Goal: Navigation & Orientation: Find specific page/section

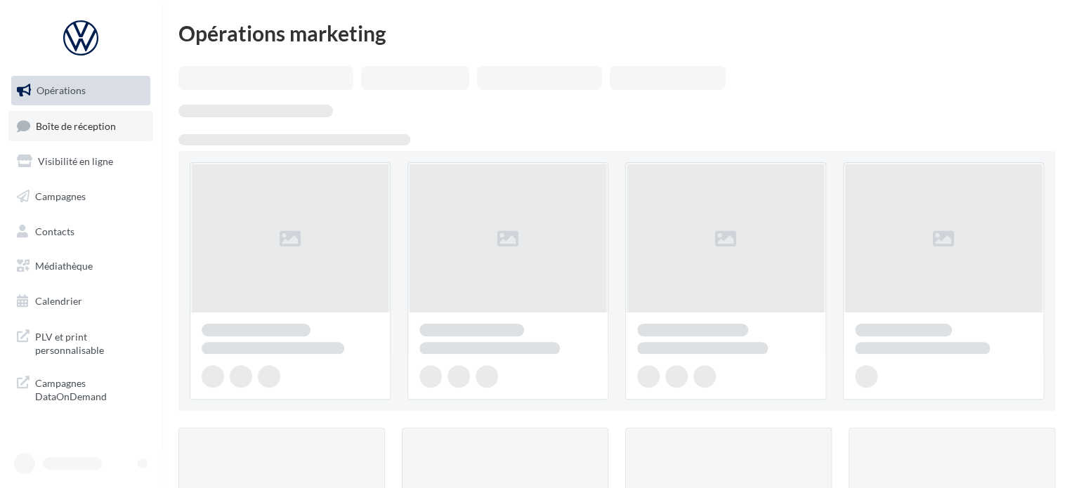
click at [98, 131] on span "Boîte de réception" at bounding box center [76, 125] width 80 height 12
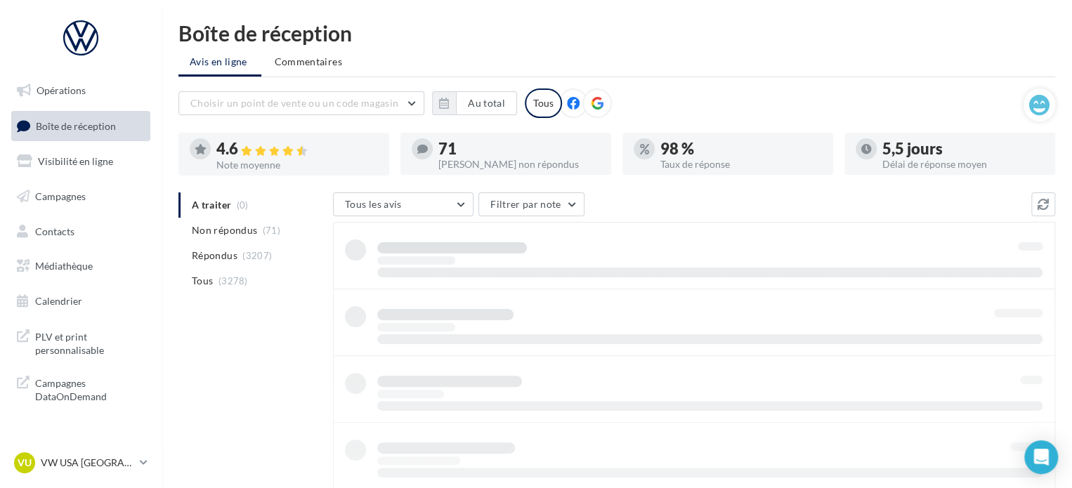
scroll to position [65, 0]
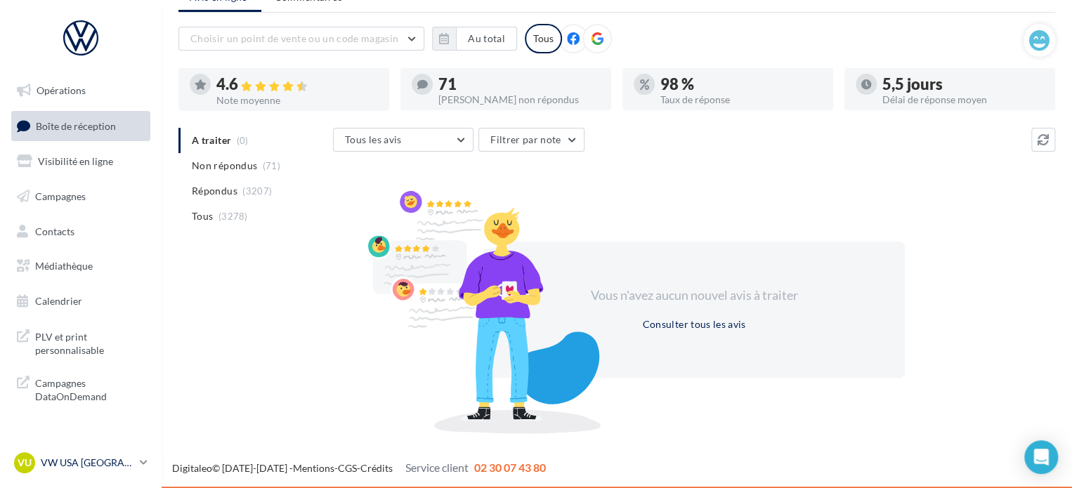
click at [84, 468] on p "VW USA [GEOGRAPHIC_DATA]" at bounding box center [87, 463] width 93 height 14
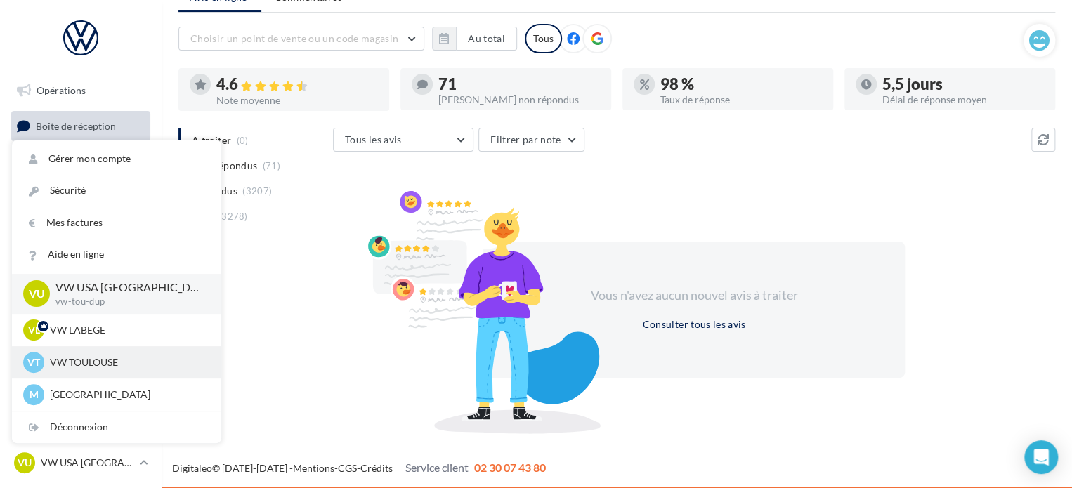
click at [96, 374] on div "VT VW TOULOUSE vw-cap-dup" at bounding box center [116, 362] width 209 height 32
click at [100, 368] on p "VW TOULOUSE" at bounding box center [127, 362] width 155 height 14
